Goal: Task Accomplishment & Management: Use online tool/utility

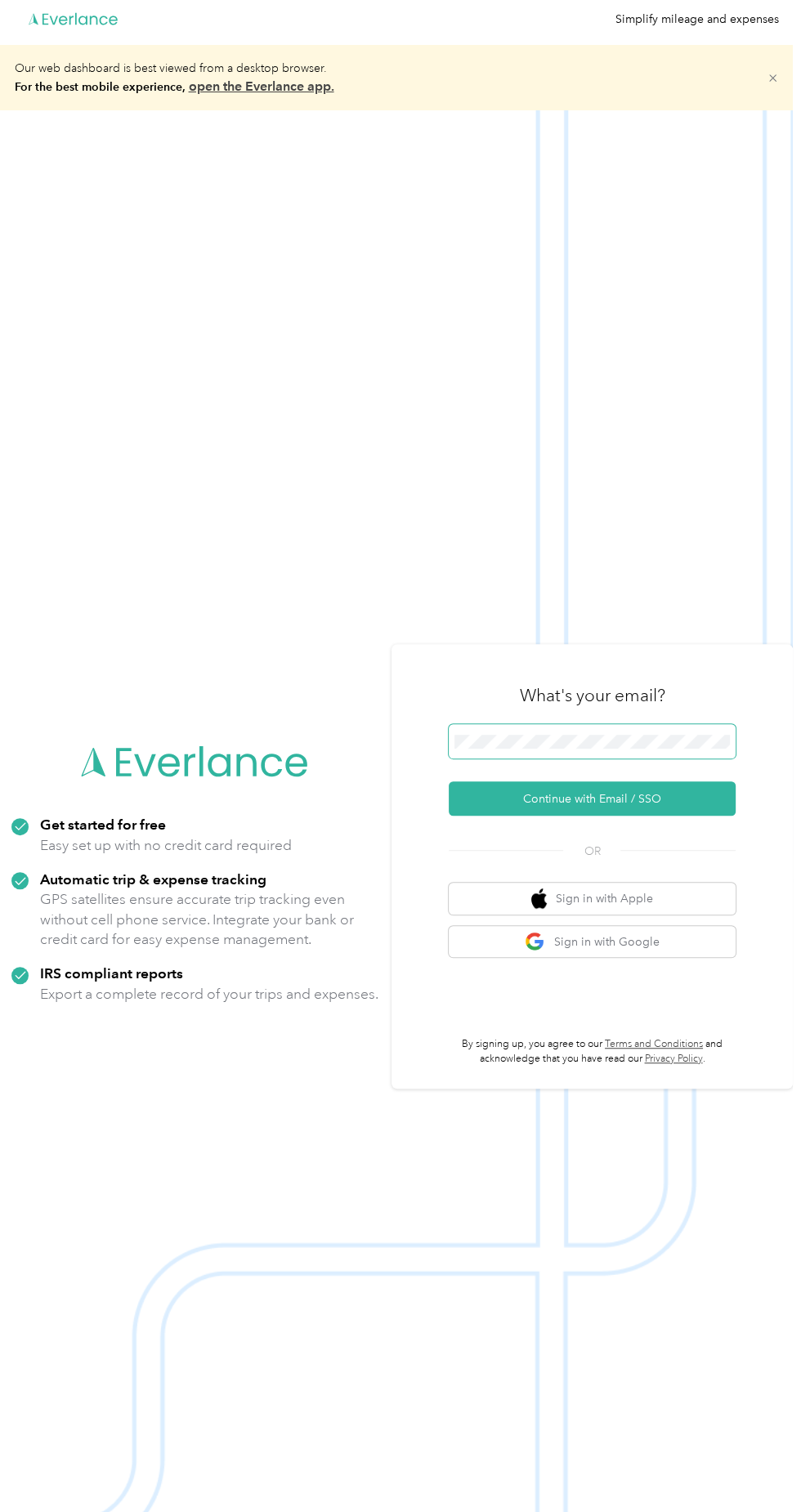
scroll to position [7, 0]
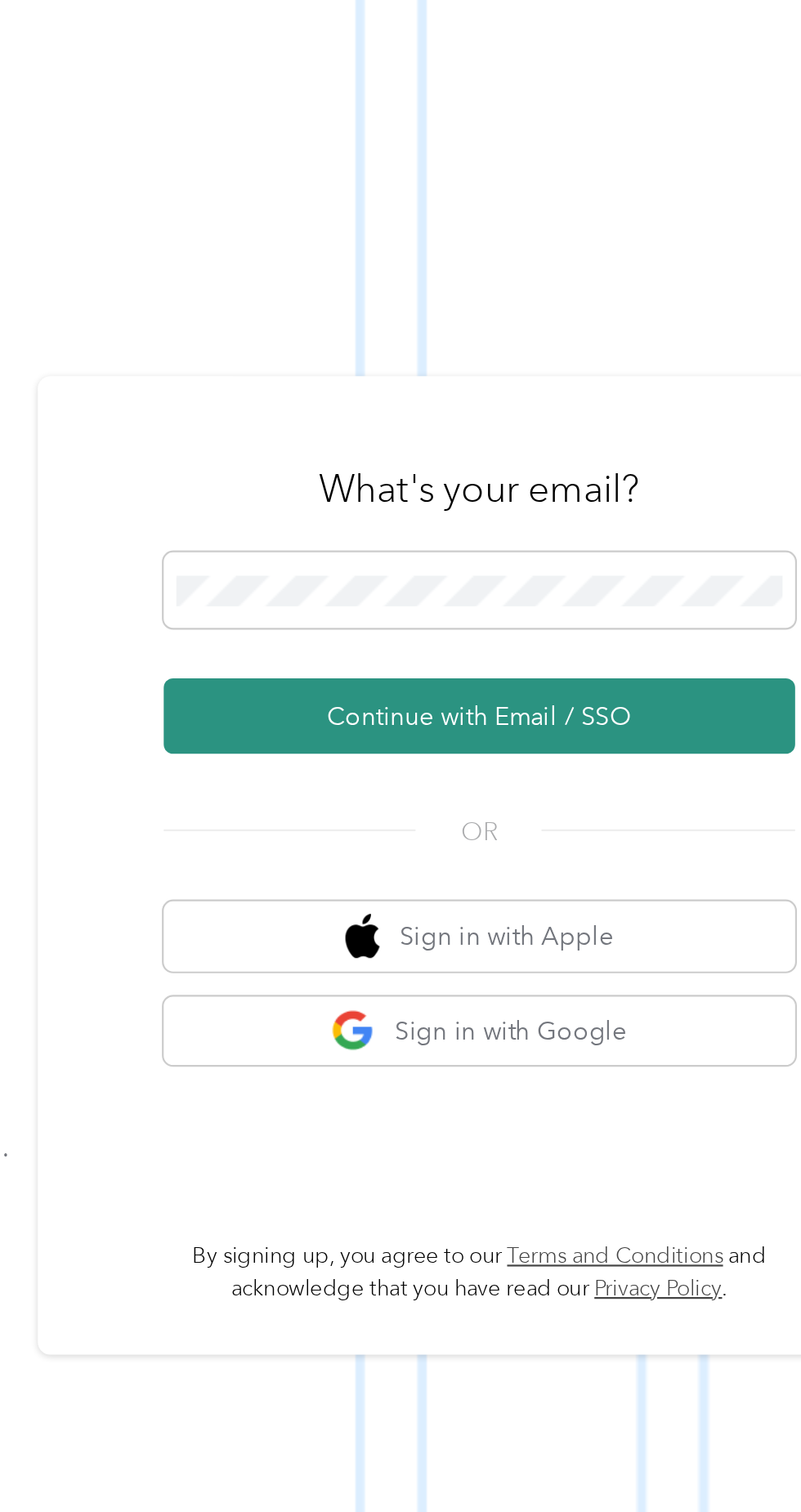
click at [605, 815] on button "Continue with Email / SSO" at bounding box center [593, 798] width 287 height 34
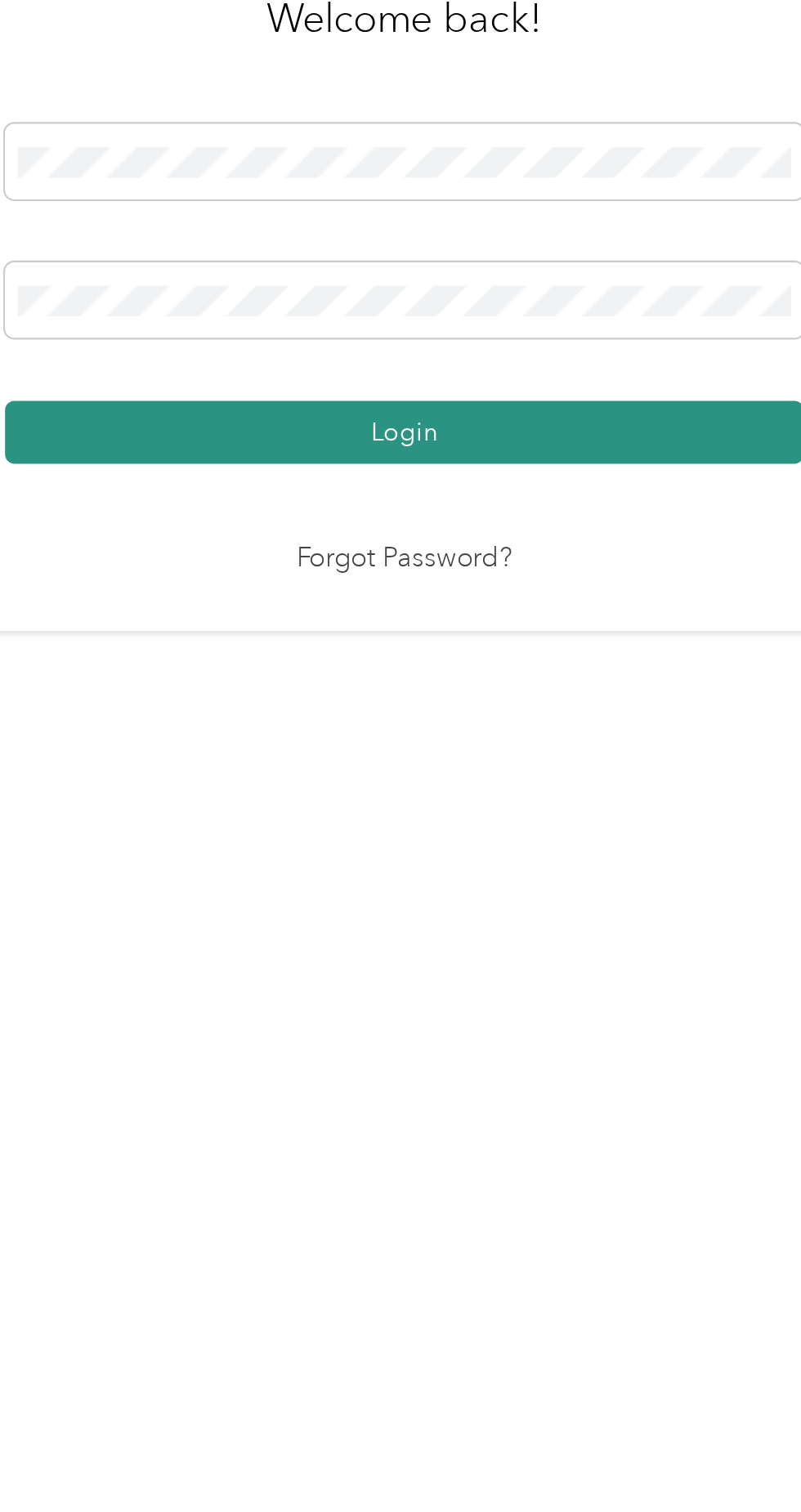
click at [524, 881] on button "Login" at bounding box center [396, 866] width 363 height 29
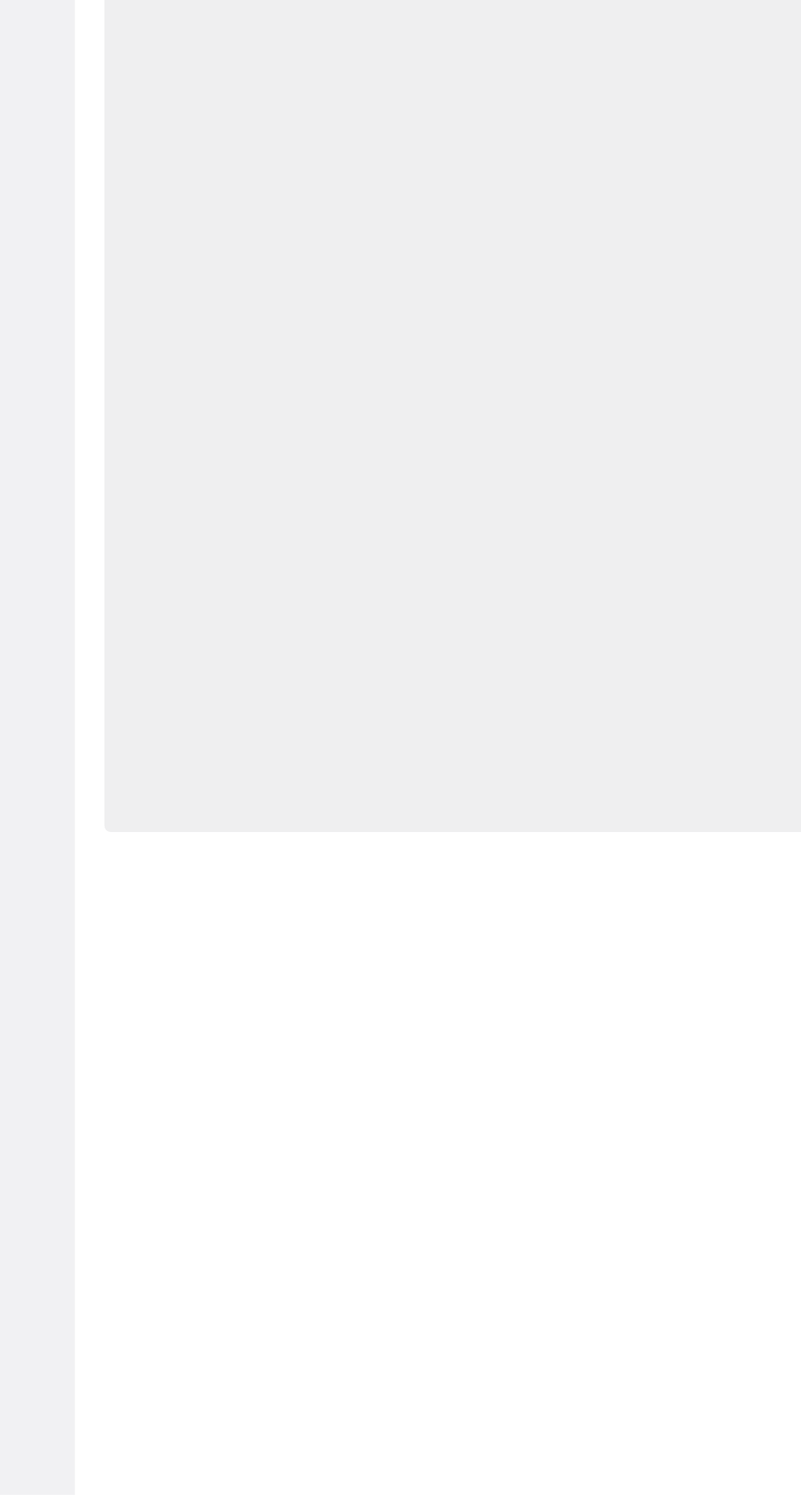
scroll to position [144, 0]
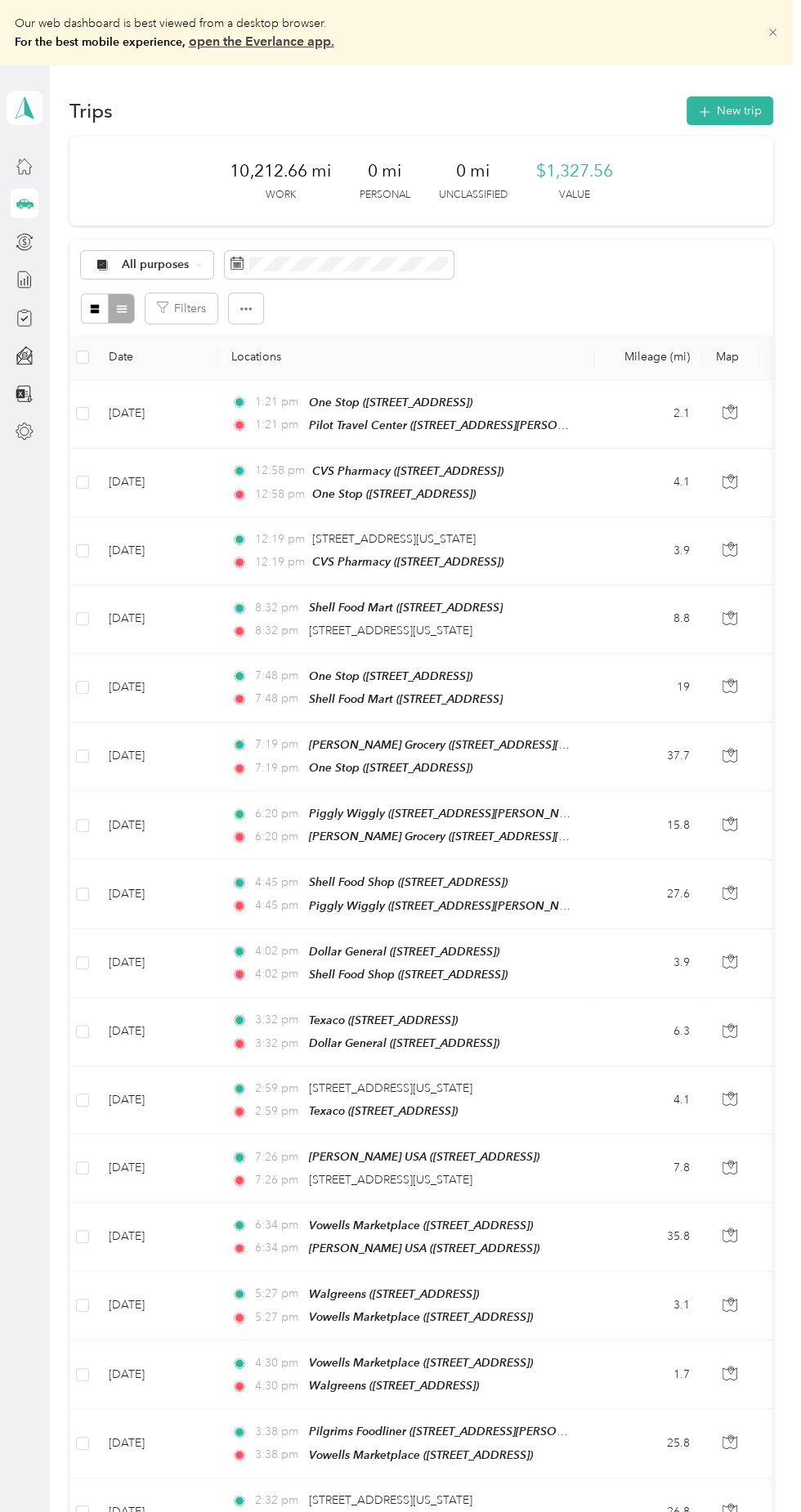
click at [776, 33] on icon at bounding box center [772, 33] width 7 height 7
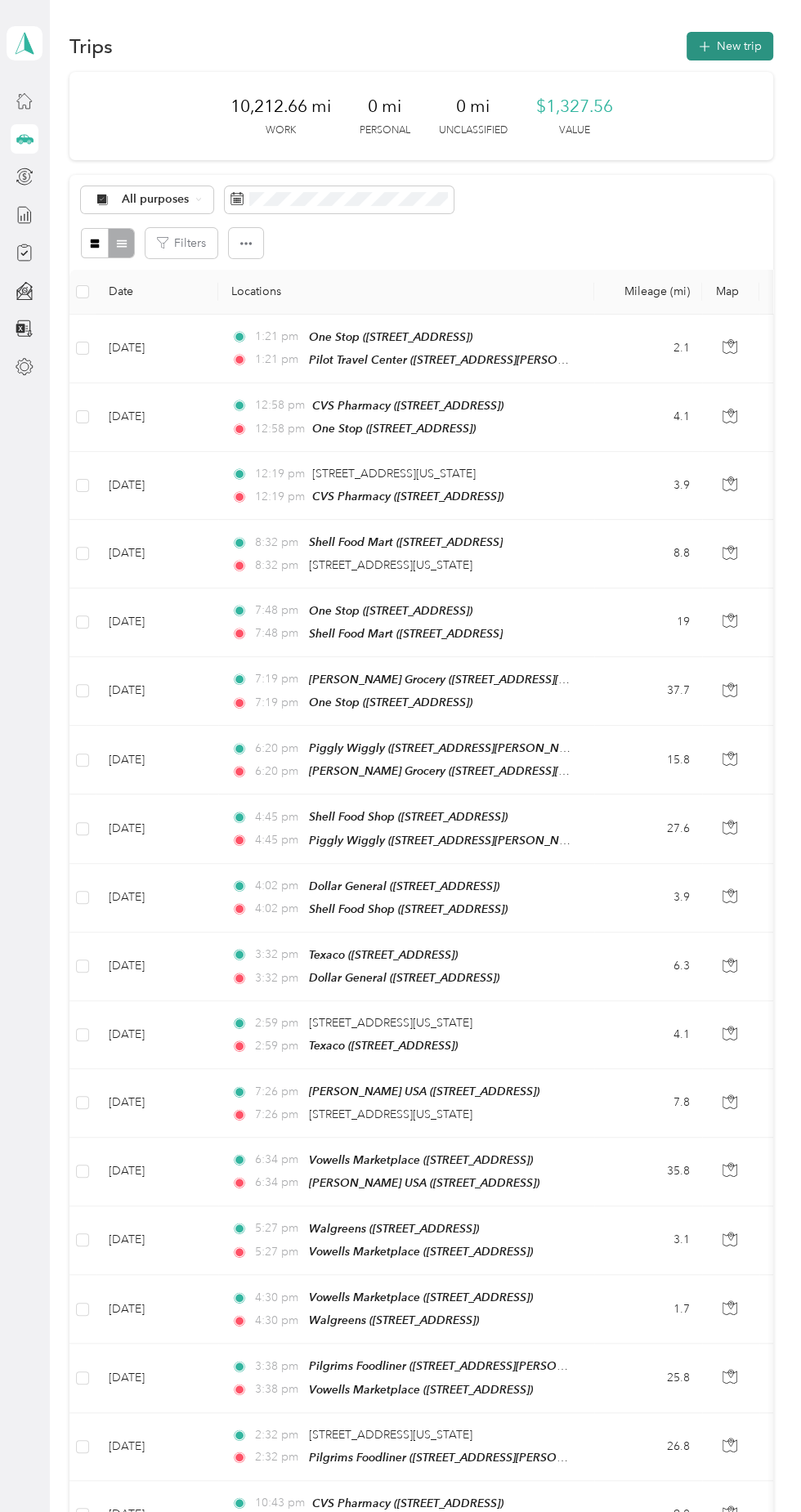
click at [735, 55] on button "New trip" at bounding box center [730, 46] width 87 height 29
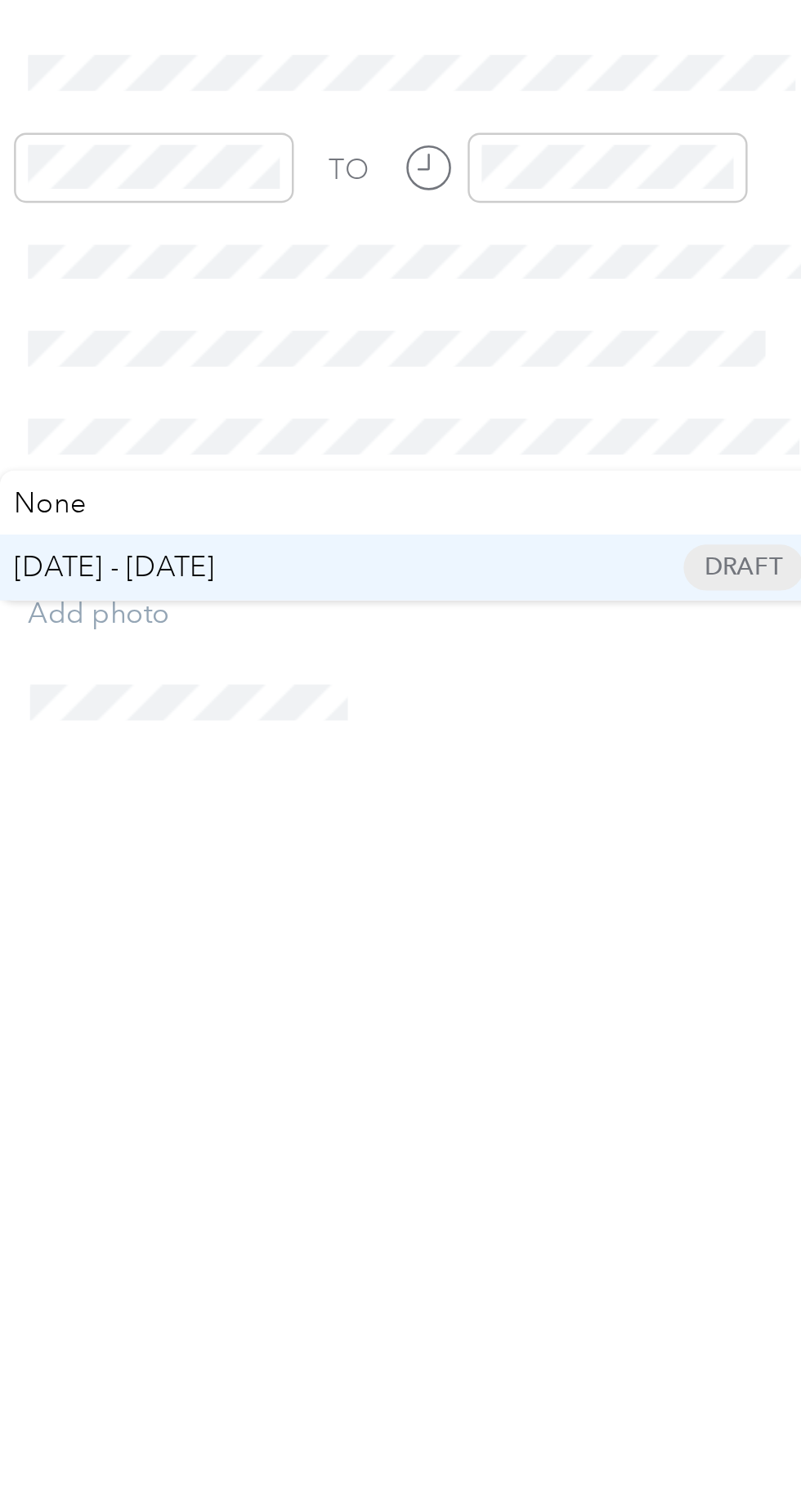
click at [544, 713] on span "[DATE] - [DATE] Draft" at bounding box center [608, 717] width 318 height 15
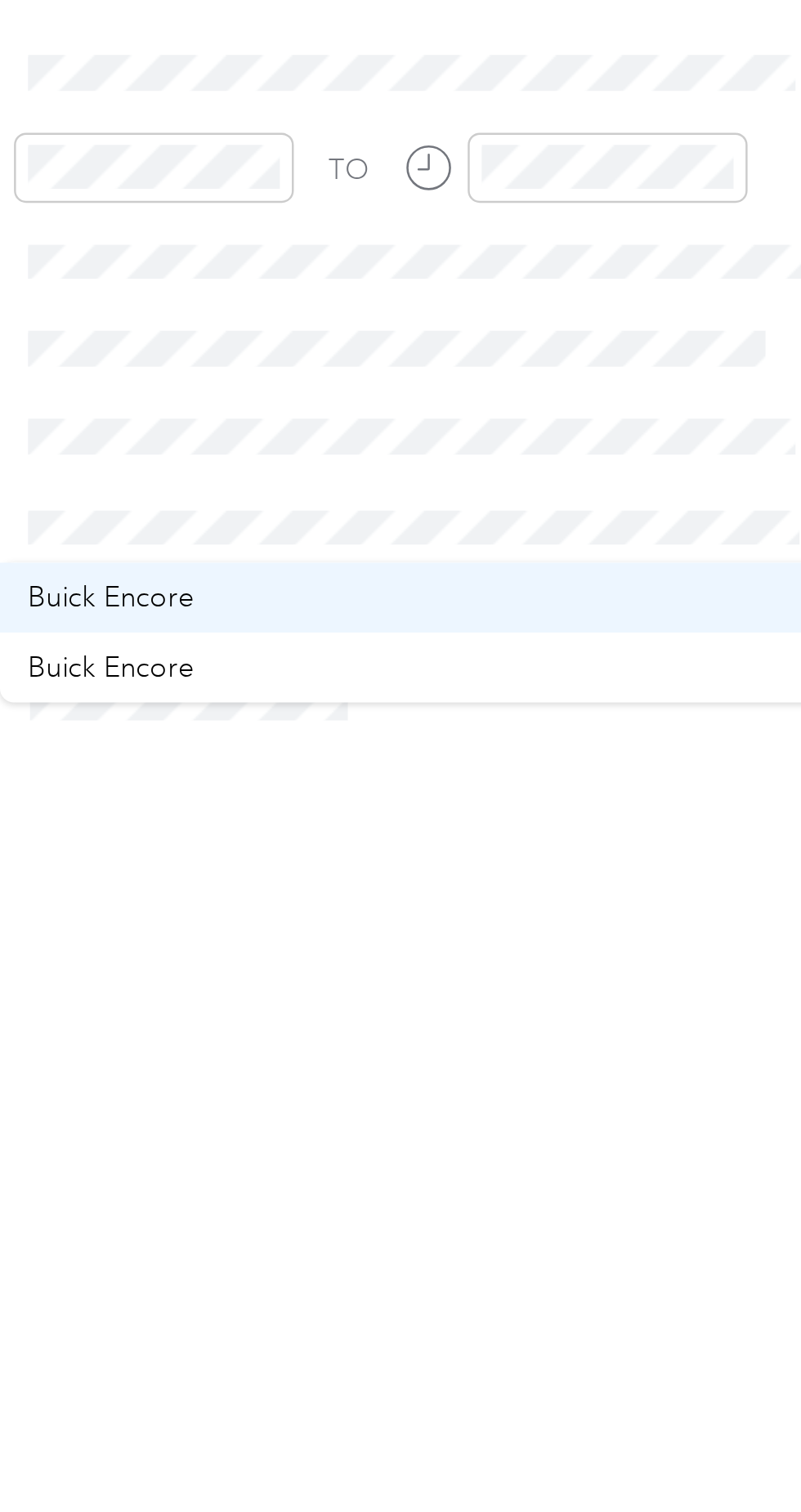
click at [528, 736] on div "Buick Encore" at bounding box center [608, 729] width 318 height 17
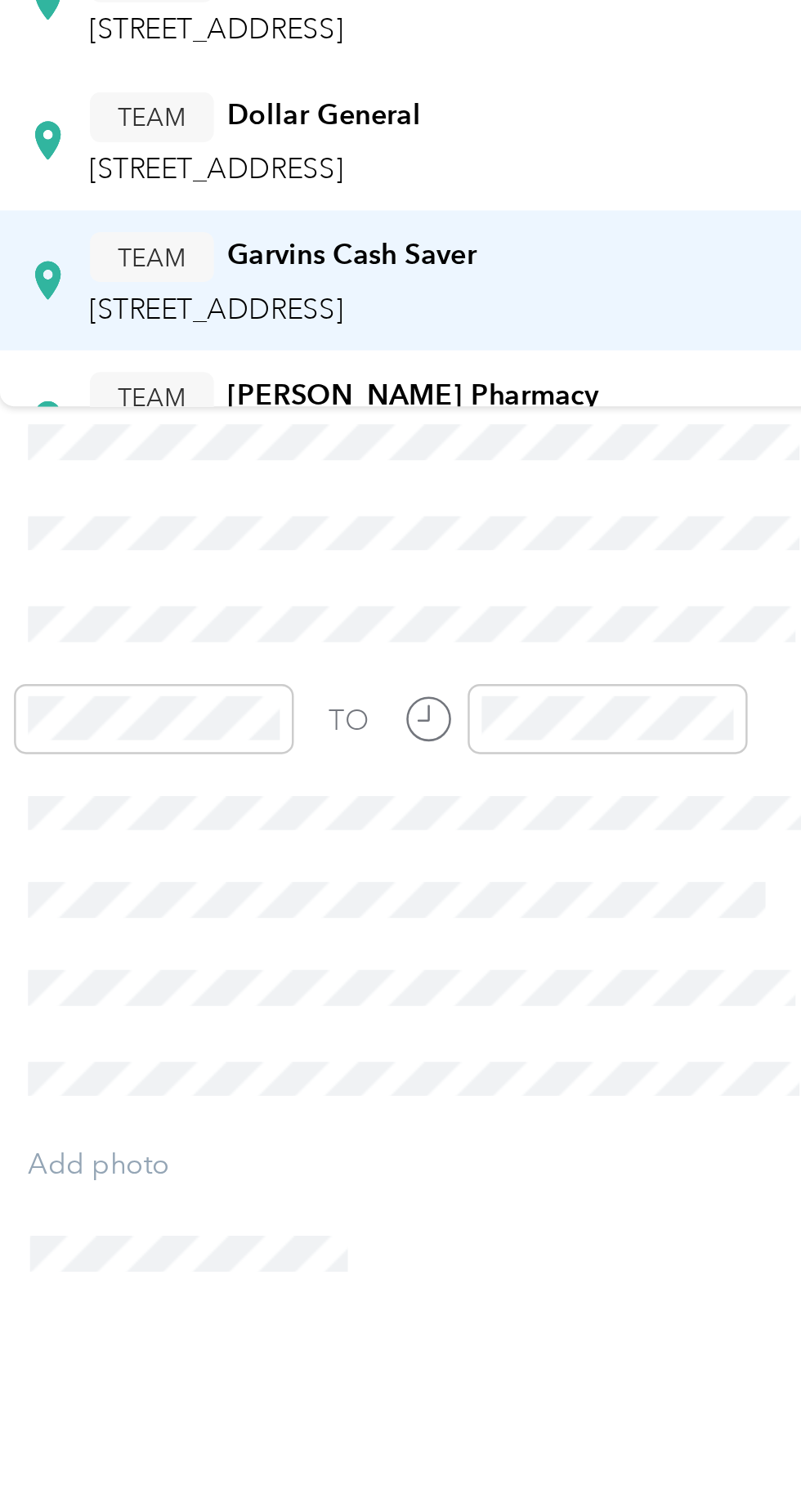
click at [579, 379] on span "[STREET_ADDRESS]" at bounding box center [527, 386] width 104 height 14
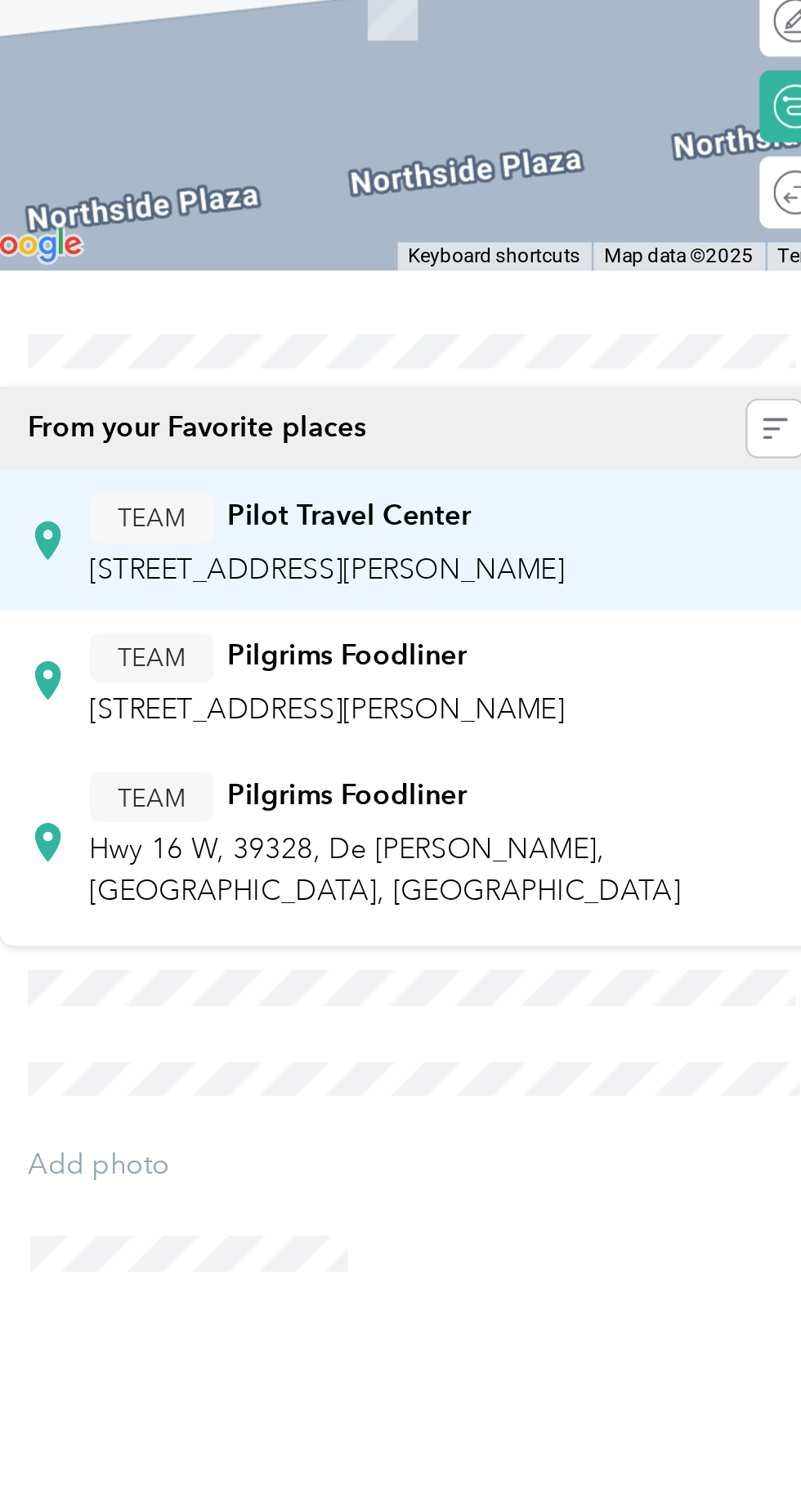
click at [628, 486] on span "[STREET_ADDRESS][PERSON_NAME]" at bounding box center [572, 492] width 195 height 14
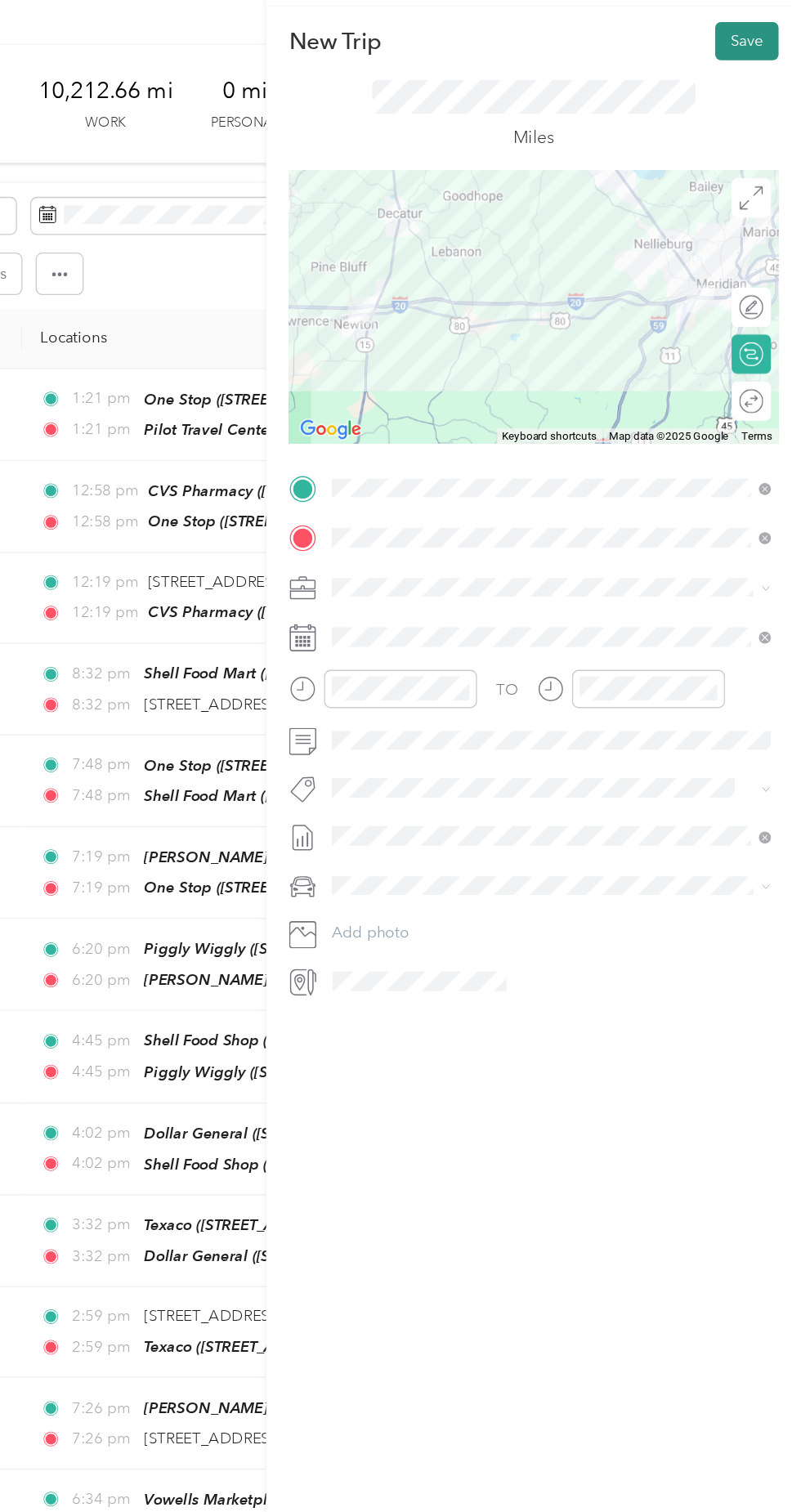
click at [762, 69] on button "Save" at bounding box center [761, 69] width 48 height 29
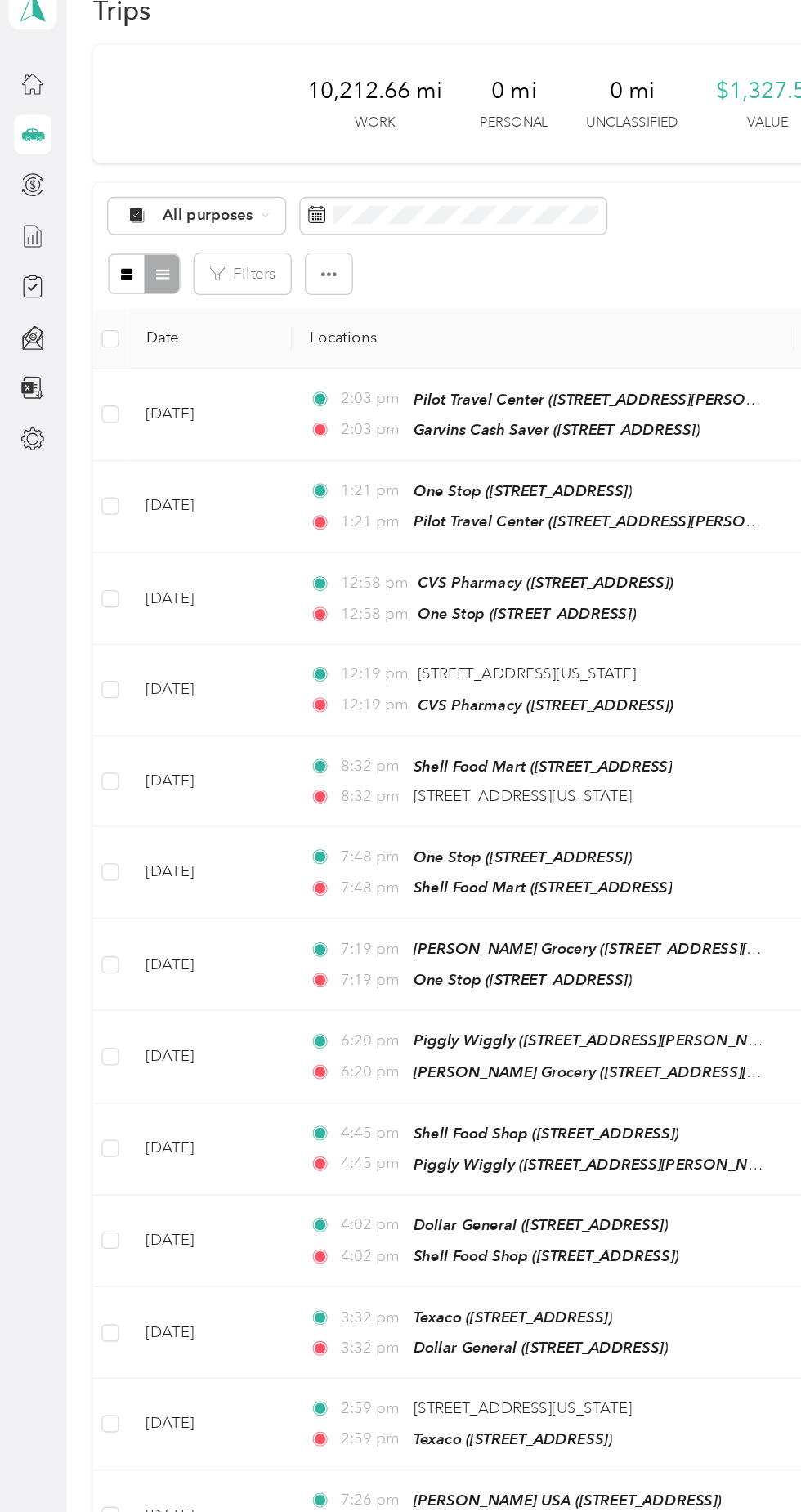
click at [28, 216] on line at bounding box center [28, 216] width 0 height 9
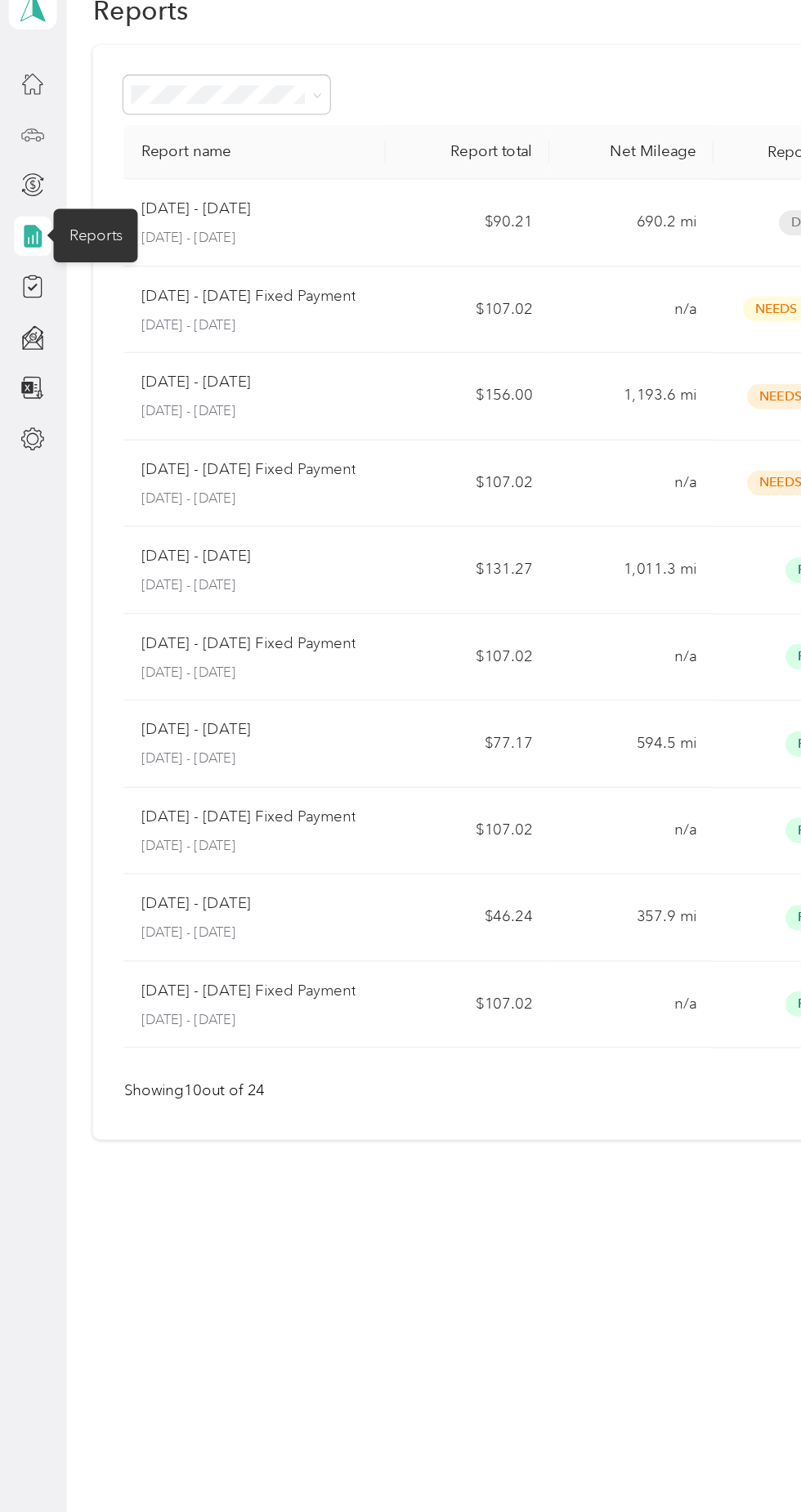
click at [29, 141] on icon at bounding box center [25, 139] width 18 height 18
